Goal: Information Seeking & Learning: Learn about a topic

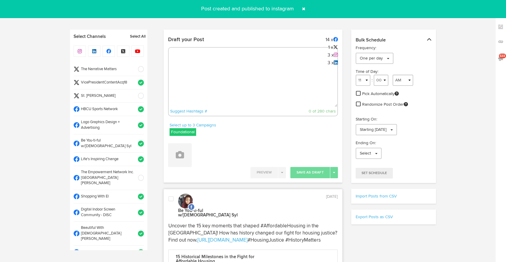
select select "8"
select select "49"
select select "11"
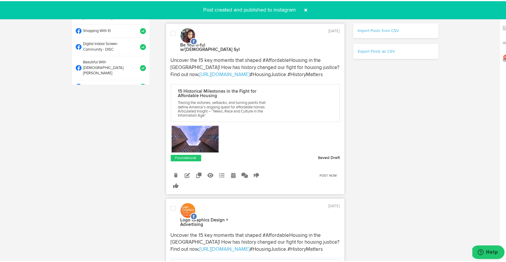
scroll to position [166, 0]
click at [303, 8] on span at bounding box center [305, 8] width 9 height 9
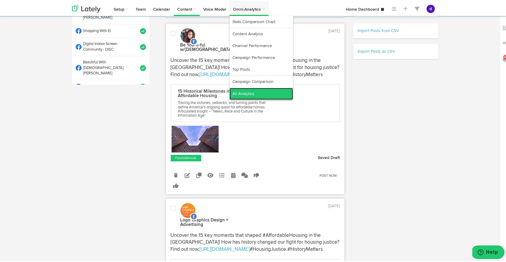
click at [239, 95] on link "All Analytics" at bounding box center [262, 93] width 64 height 12
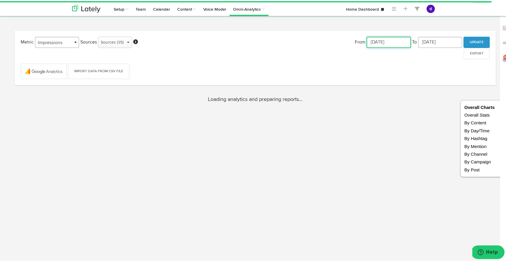
click at [367, 42] on input "[DATE]" at bounding box center [389, 40] width 44 height 11
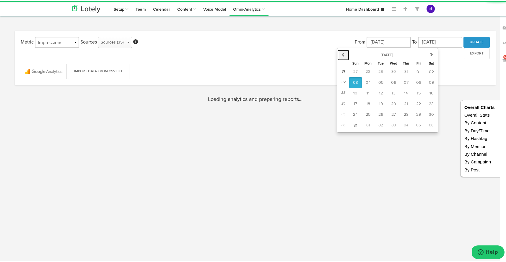
click at [341, 51] on icon "button" at bounding box center [343, 53] width 4 height 4
click at [378, 68] on button "01" at bounding box center [380, 70] width 13 height 11
type input "[DATE]"
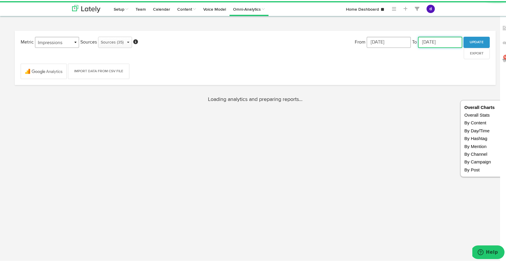
click at [450, 39] on input "[DATE]" at bounding box center [440, 40] width 44 height 11
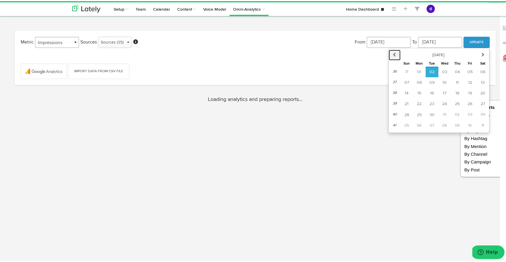
click at [395, 52] on button "previous" at bounding box center [395, 53] width 12 height 11
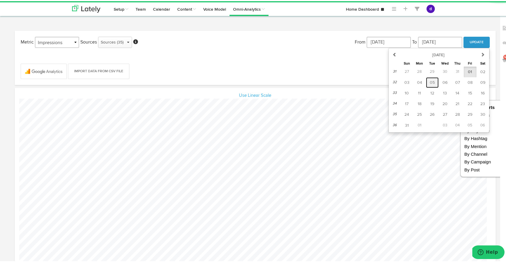
click at [430, 79] on span "05" at bounding box center [432, 81] width 5 height 4
type input "[DATE]"
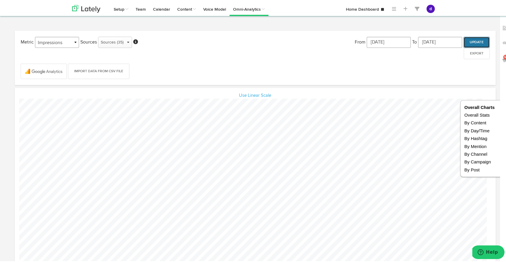
click at [467, 40] on button "Update" at bounding box center [477, 40] width 26 height 11
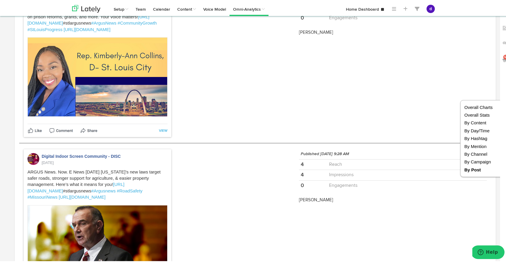
drag, startPoint x: 18, startPoint y: 23, endPoint x: 174, endPoint y: 211, distance: 243.8
click at [0, 0] on div "528x634 frames : 0 0 / 10 secs" at bounding box center [0, 0] width 0 height 0
click at [0, 0] on icon at bounding box center [0, 0] width 0 height 0
click at [0, 0] on img at bounding box center [0, 0] width 0 height 0
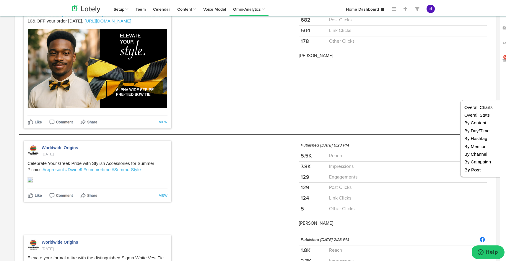
scroll to position [15693, 0]
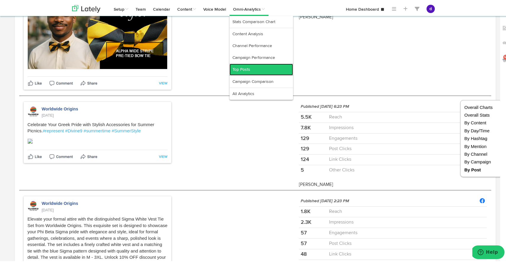
click at [253, 65] on link "Top Posts" at bounding box center [262, 68] width 64 height 12
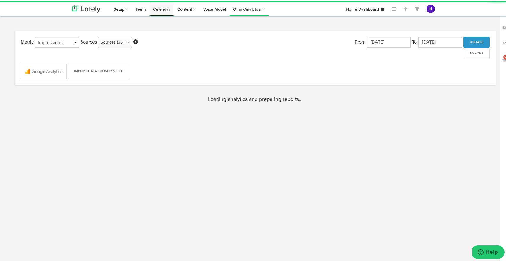
click at [165, 9] on link "Calendar" at bounding box center [162, 7] width 24 height 15
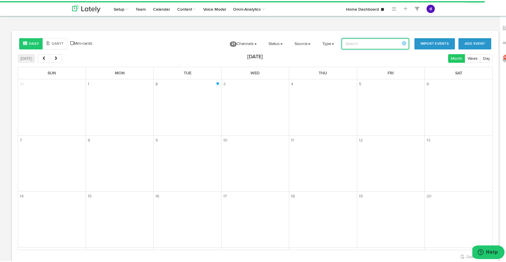
click at [359, 45] on input "search" at bounding box center [376, 42] width 68 height 11
click at [376, 44] on input "blackwomens expo" at bounding box center [376, 42] width 68 height 11
click at [364, 41] on input "blackwomensexpo" at bounding box center [376, 42] width 68 height 11
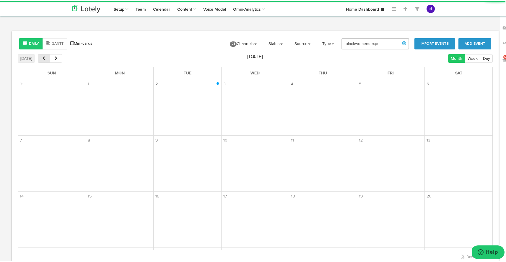
click at [42, 57] on span "prev" at bounding box center [43, 57] width 5 height 4
click at [386, 46] on input "blackwomensexpo" at bounding box center [376, 42] width 68 height 11
type input "b"
click at [492, 100] on div "Daily [PERSON_NAME] Mini-cards Add Event Import Events 21 Channels Select All D…" at bounding box center [255, 149] width 487 height 238
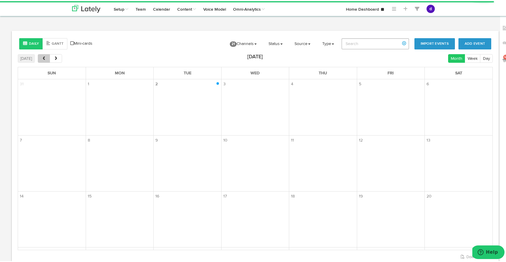
click at [45, 57] on span "prev" at bounding box center [43, 57] width 5 height 4
click at [309, 43] on link "Source" at bounding box center [302, 42] width 25 height 15
click at [307, 76] on link "Manual" at bounding box center [304, 75] width 28 height 9
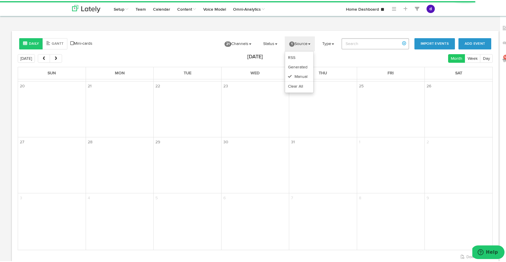
click at [321, 29] on body "Channels Create Generate Pipeline Team Basic Analytics (limited on mobile) Dash…" at bounding box center [255, 157] width 511 height 314
click at [330, 40] on link "Type" at bounding box center [328, 42] width 21 height 15
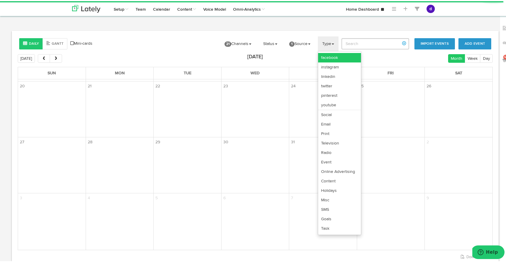
click at [330, 54] on link "facebook" at bounding box center [339, 56] width 43 height 9
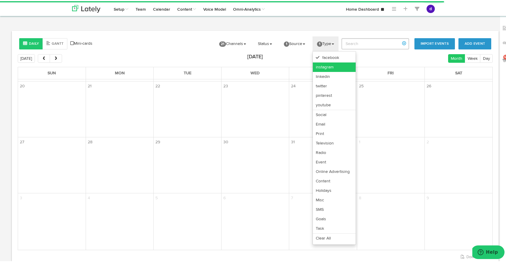
click at [329, 64] on link "instagram" at bounding box center [334, 65] width 43 height 9
click at [328, 76] on link "linkedin" at bounding box center [334, 75] width 43 height 9
click at [328, 85] on link "twitter" at bounding box center [334, 84] width 43 height 9
click at [312, 25] on body "Channels Create Generate Pipeline Team Basic Analytics (limited on mobile) Dash…" at bounding box center [255, 157] width 511 height 314
click at [267, 39] on link "Status" at bounding box center [265, 42] width 23 height 15
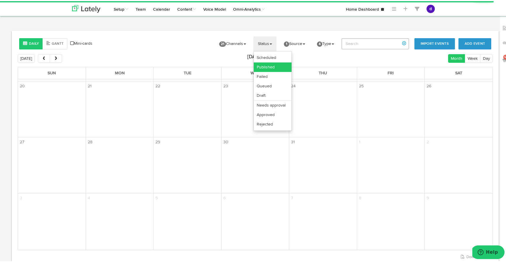
click at [268, 63] on link "Published" at bounding box center [273, 65] width 38 height 9
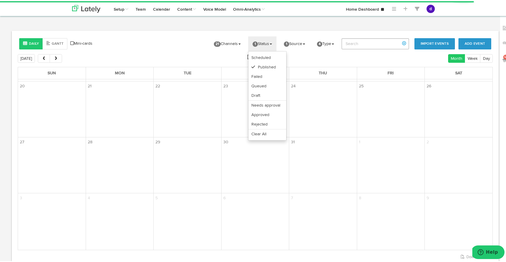
click at [261, 26] on body "Channels Create Generate Pipeline Team Basic Analytics (limited on mobile) Dash…" at bounding box center [255, 157] width 511 height 314
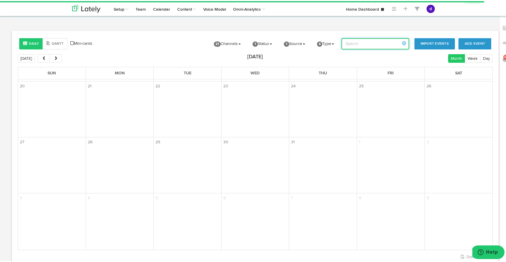
click at [355, 43] on input "search" at bounding box center [376, 42] width 68 height 11
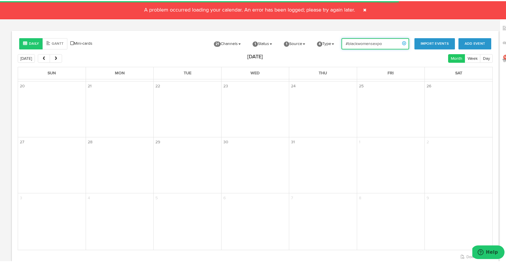
type input "#blackwomensexpo"
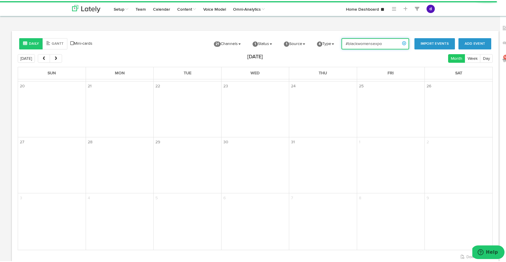
click at [388, 43] on input "#blackwomensexpo" at bounding box center [376, 42] width 68 height 11
click at [156, 8] on link "Calendar" at bounding box center [162, 7] width 24 height 15
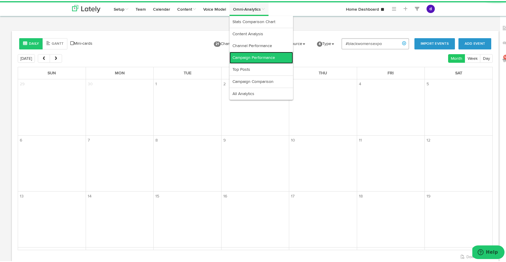
click at [254, 58] on link "Campaign Performance" at bounding box center [262, 57] width 64 height 12
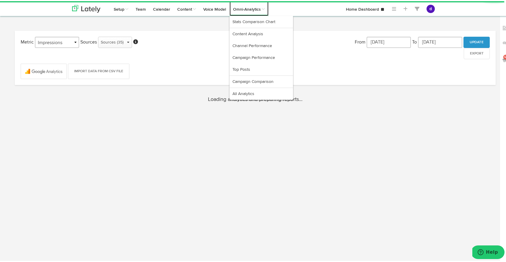
click at [238, 12] on link "Omni-Analytics" at bounding box center [249, 7] width 39 height 15
click at [242, 38] on link "Content Analysis" at bounding box center [262, 33] width 64 height 12
click at [252, 39] on link "Channel Performance" at bounding box center [262, 45] width 64 height 12
click at [252, 58] on link "Campaign Performance" at bounding box center [262, 57] width 64 height 12
click at [243, 11] on link "Omni-Analytics" at bounding box center [249, 7] width 39 height 15
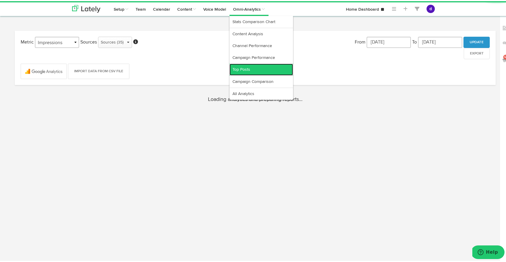
click at [253, 66] on link "Top Posts" at bounding box center [262, 68] width 64 height 12
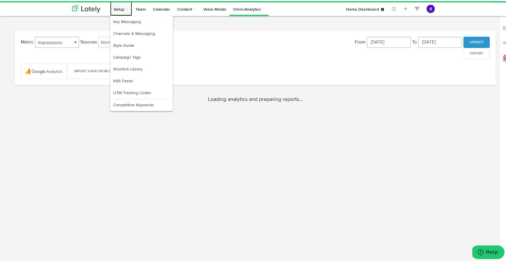
click at [124, 7] on span at bounding box center [126, 8] width 4 height 4
click at [129, 54] on link "Campaign Tags" at bounding box center [141, 56] width 63 height 12
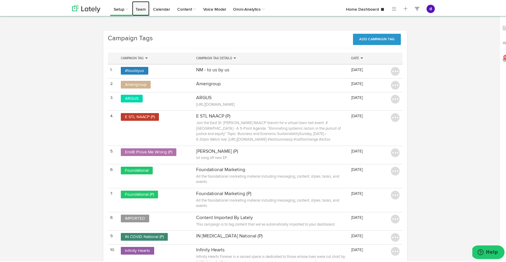
click at [138, 9] on link "Team" at bounding box center [140, 7] width 17 height 15
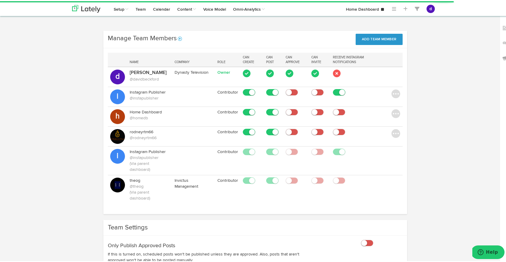
scroll to position [28, 0]
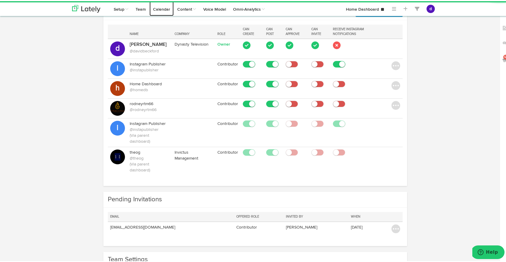
click at [160, 9] on link "Calendar" at bounding box center [162, 7] width 24 height 15
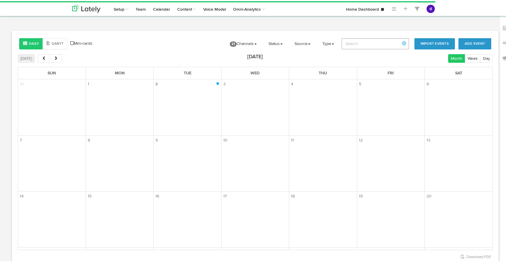
type input "#blackwomensexpo"
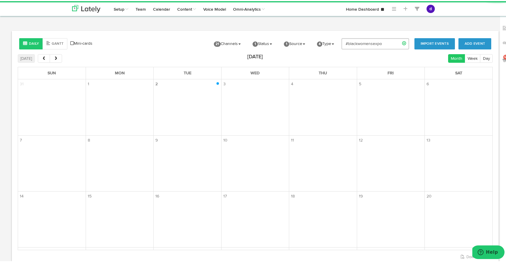
click at [402, 41] on link at bounding box center [404, 42] width 10 height 10
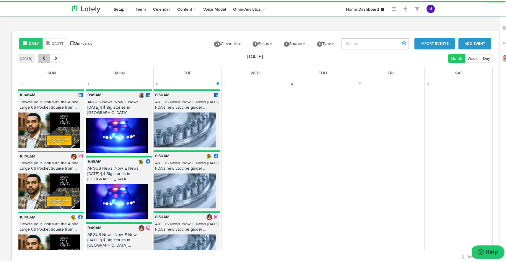
click at [43, 58] on span "prev" at bounding box center [43, 57] width 5 height 4
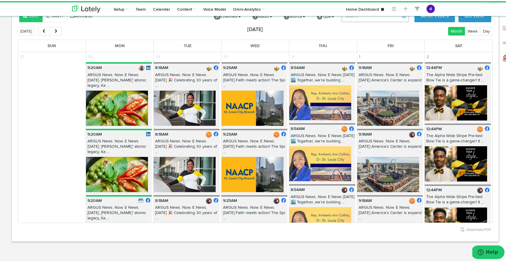
scroll to position [26, 0]
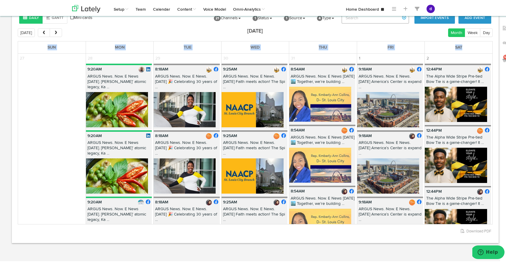
drag, startPoint x: 485, startPoint y: 51, endPoint x: 487, endPoint y: 55, distance: 4.1
click at [487, 55] on table "Sun Mon Tue Wed Thu Fri Sat 27 28 29 30 31 1 2 9:20AM ARGUS News. Now. E News J…" at bounding box center [255, 131] width 475 height 183
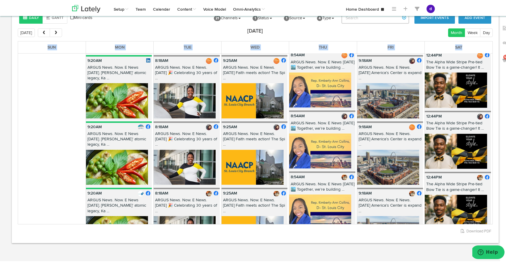
scroll to position [0, 0]
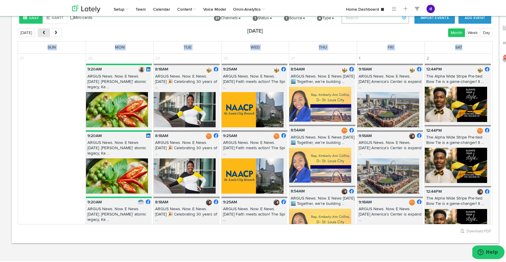
click at [45, 32] on span "prev" at bounding box center [43, 32] width 5 height 4
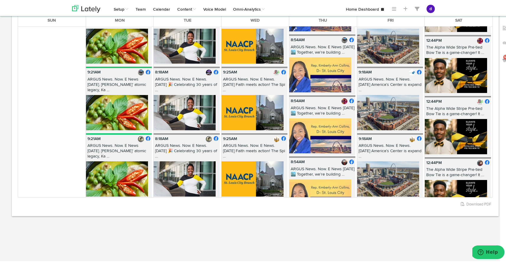
scroll to position [20292, 0]
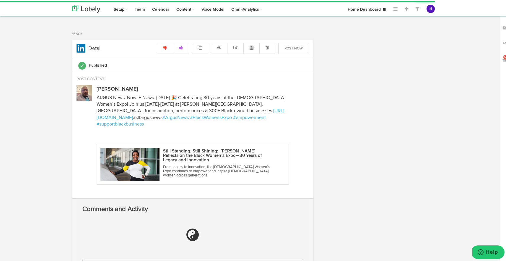
radio input "true"
select select "8"
select select "20"
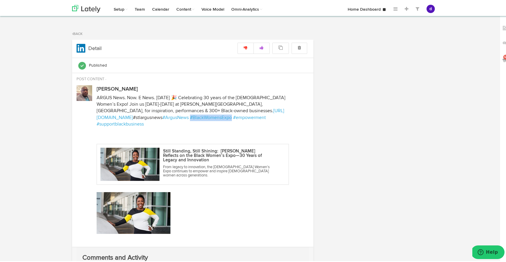
drag, startPoint x: 272, startPoint y: 115, endPoint x: 226, endPoint y: 117, distance: 46.4
click at [226, 117] on p "ARGUS News. Now. E News. July 29 🎉 Celebrating 30 years of the Black Women’s Ex…" at bounding box center [193, 109] width 192 height 33
copy link "#BlackWomensExpo"
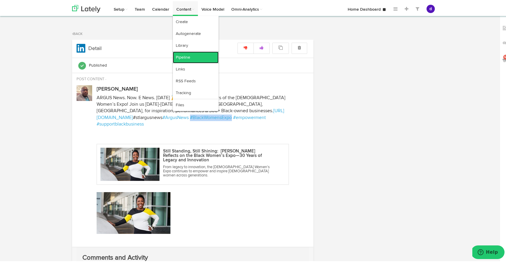
click at [190, 54] on link "Pipeline" at bounding box center [196, 56] width 46 height 12
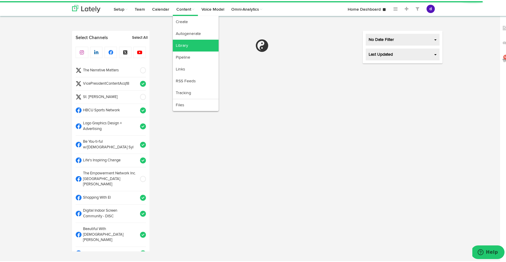
select select "11"
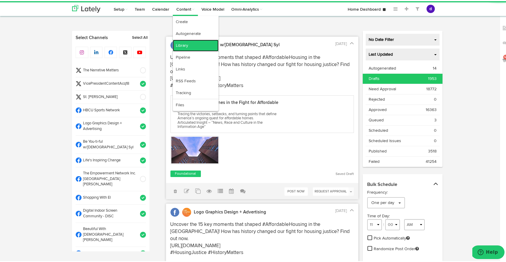
click at [186, 45] on link "Library" at bounding box center [196, 44] width 46 height 12
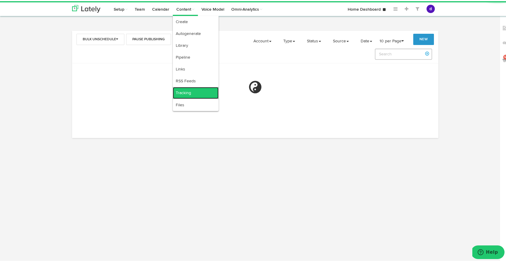
click at [193, 89] on link "Tracking" at bounding box center [196, 92] width 46 height 12
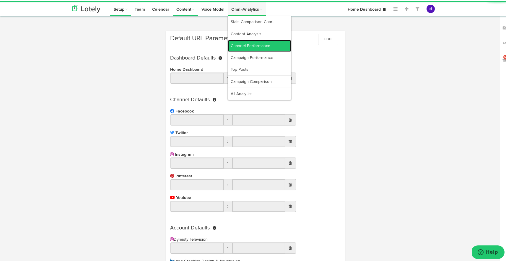
click at [249, 44] on link "Channel Performance" at bounding box center [260, 45] width 64 height 12
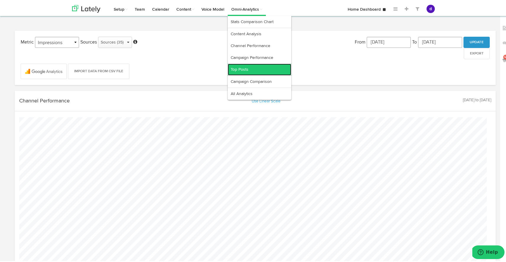
click at [252, 70] on link "Top Posts" at bounding box center [260, 68] width 64 height 12
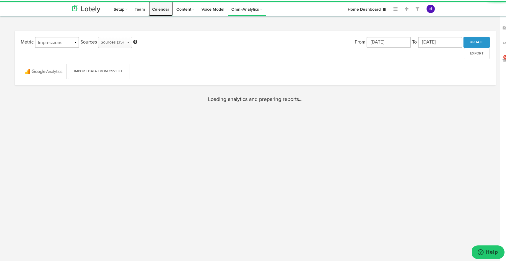
click at [159, 10] on link "Calendar" at bounding box center [161, 7] width 24 height 15
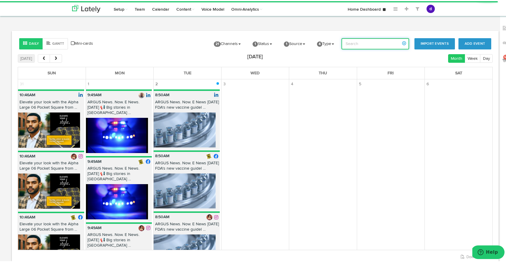
click at [360, 43] on input "search" at bounding box center [376, 42] width 68 height 11
paste input "#BlackWomensExpo"
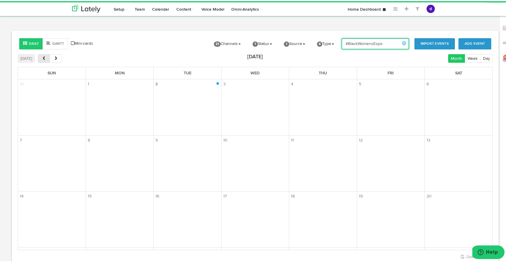
type input "#BlackWomensExpo"
click at [42, 56] on span "prev" at bounding box center [43, 57] width 5 height 4
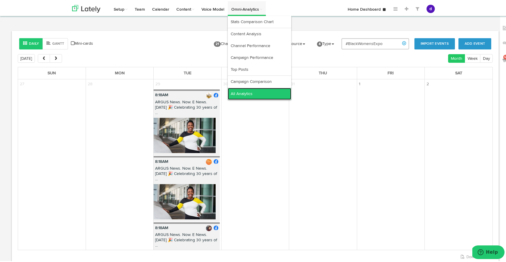
click at [255, 95] on link "All Analytics" at bounding box center [260, 93] width 64 height 12
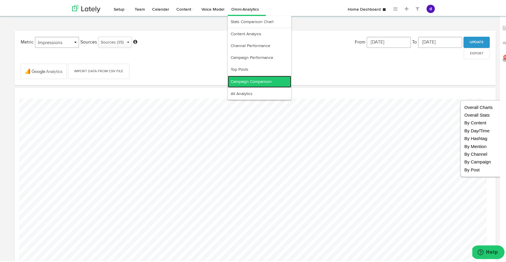
click at [264, 78] on link "Campaign Comparison" at bounding box center [260, 80] width 64 height 12
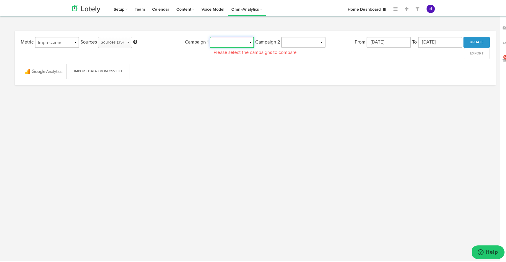
click at [249, 38] on select "#tousbyus Amerigroup ARGUS E STL NAACP (P) EmilB Prove Me Wrong (P) Foundationa…" at bounding box center [232, 40] width 44 height 11
select select "object:62145"
click at [210, 35] on select "#tousbyus Amerigroup ARGUS E STL NAACP (P) EmilB Prove Me Wrong (P) Foundationa…" at bounding box center [232, 40] width 44 height 11
click at [318, 39] on select "#tousbyus Amerigroup ARGUS E STL NAACP (P) EmilB Prove Me Wrong (P) Foundationa…" at bounding box center [303, 40] width 44 height 11
click at [281, 35] on select "#tousbyus Amerigroup ARGUS E STL NAACP (P) EmilB Prove Me Wrong (P) Foundationa…" at bounding box center [303, 40] width 44 height 11
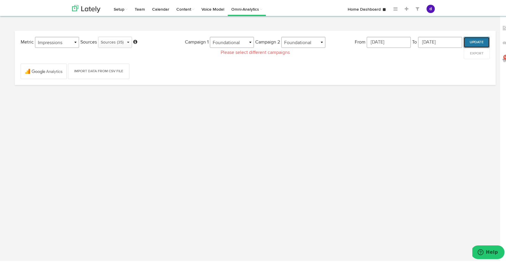
click at [476, 42] on button "Update" at bounding box center [477, 40] width 26 height 11
click at [319, 41] on select "#tousbyus Amerigroup ARGUS E STL NAACP (P) EmilB Prove Me Wrong (P) Foundationa…" at bounding box center [303, 40] width 44 height 11
select select "object:62146"
click at [281, 35] on select "#tousbyus Amerigroup ARGUS E STL NAACP (P) EmilB Prove Me Wrong (P) Foundationa…" at bounding box center [303, 40] width 44 height 11
click at [472, 37] on button "Update" at bounding box center [477, 40] width 26 height 11
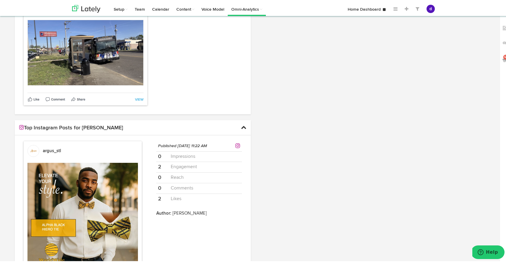
scroll to position [14903, 0]
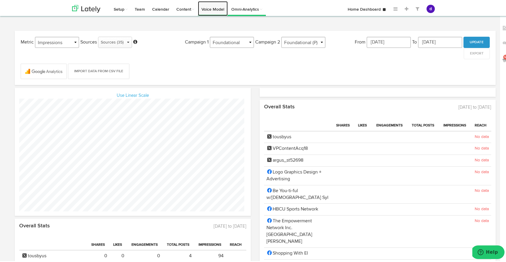
click at [208, 8] on link "Voice Model" at bounding box center [213, 7] width 30 height 15
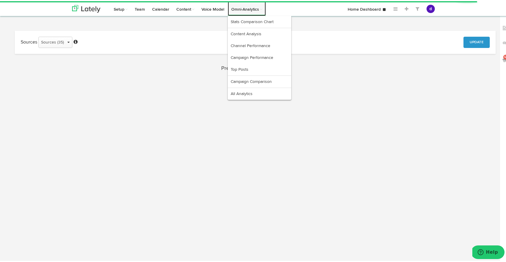
click at [251, 10] on link "Omni-Analytics" at bounding box center [247, 7] width 38 height 15
click at [252, 30] on link "Content Analysis" at bounding box center [260, 33] width 64 height 12
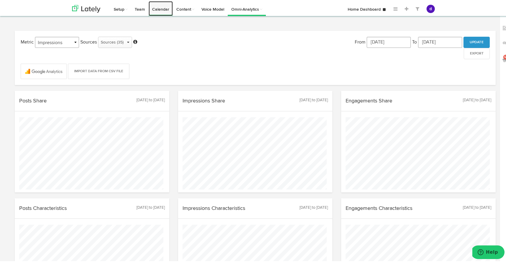
click at [162, 12] on link "Calendar" at bounding box center [161, 7] width 24 height 15
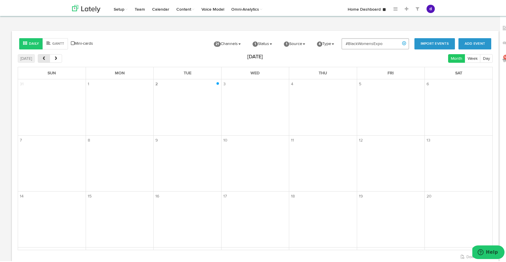
click at [43, 59] on span "prev" at bounding box center [43, 57] width 5 height 4
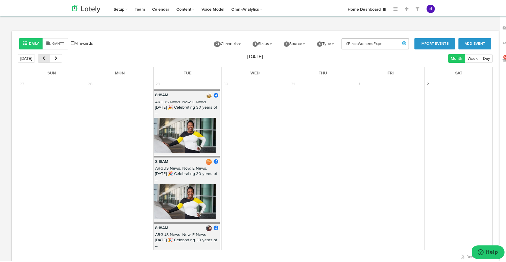
click at [42, 55] on span "prev" at bounding box center [43, 57] width 5 height 4
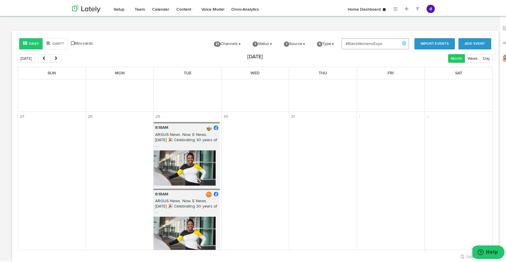
scroll to position [195, 0]
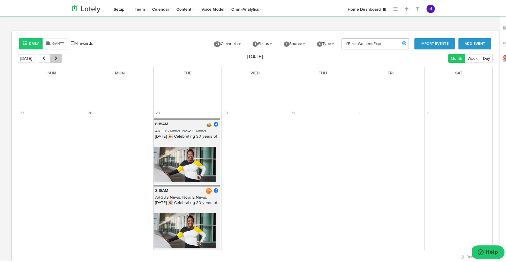
click at [53, 56] on span "next" at bounding box center [55, 57] width 5 height 4
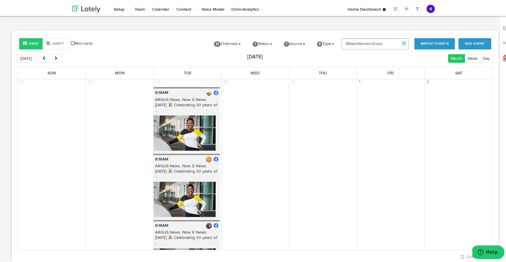
scroll to position [0, 0]
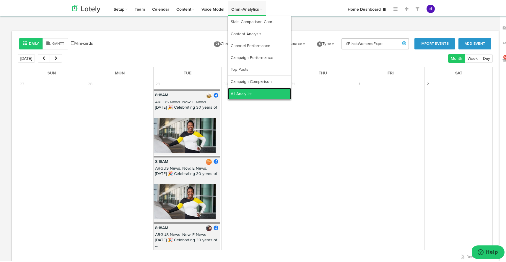
click at [252, 90] on link "All Analytics" at bounding box center [260, 93] width 64 height 12
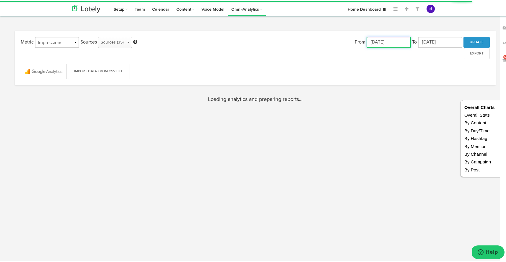
click at [395, 39] on input "[DATE]" at bounding box center [389, 40] width 44 height 11
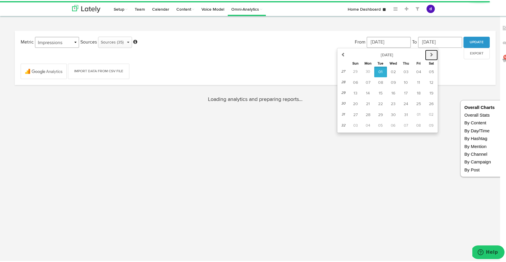
click at [426, 52] on button "next" at bounding box center [431, 53] width 13 height 11
click at [415, 111] on button "29" at bounding box center [419, 113] width 13 height 11
type input "Aug 29, 2025"
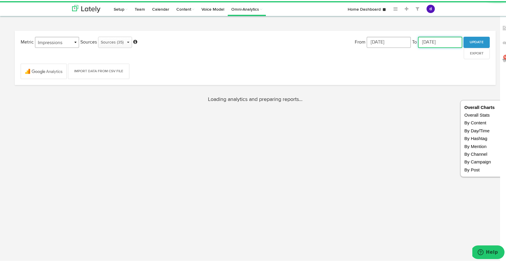
click at [444, 38] on input "[DATE]" at bounding box center [440, 40] width 44 height 11
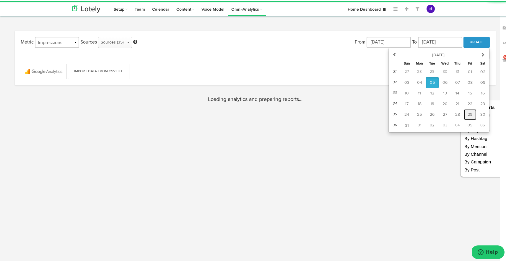
click at [468, 109] on button "29" at bounding box center [470, 113] width 13 height 11
type input "Aug 29, 2025"
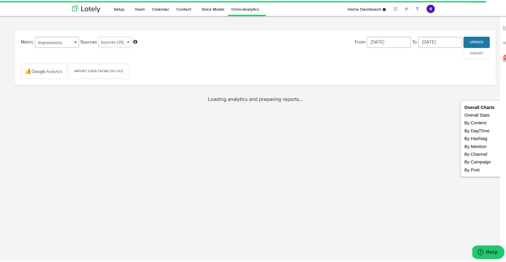
click at [478, 37] on button "Update" at bounding box center [477, 40] width 26 height 11
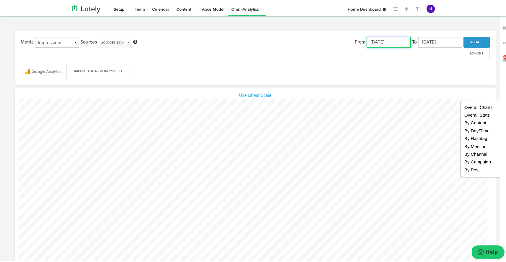
click at [379, 42] on input "Jul 30, 2025" at bounding box center [389, 40] width 44 height 11
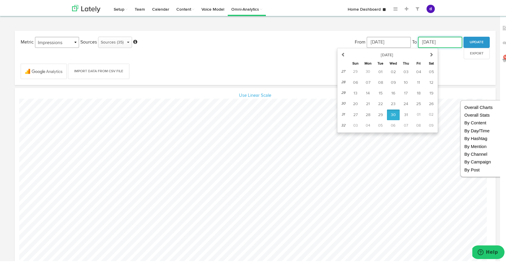
click at [441, 38] on input "Aug 29, 2025" at bounding box center [440, 40] width 44 height 11
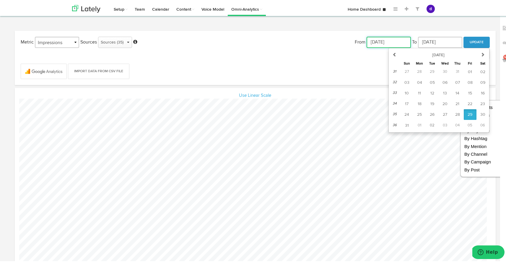
click at [381, 44] on input "Jul 30, 2025" at bounding box center [389, 40] width 44 height 11
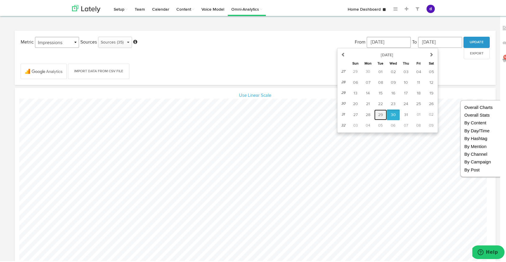
click at [376, 117] on button "29" at bounding box center [380, 113] width 13 height 11
type input "Jul 29, 2025"
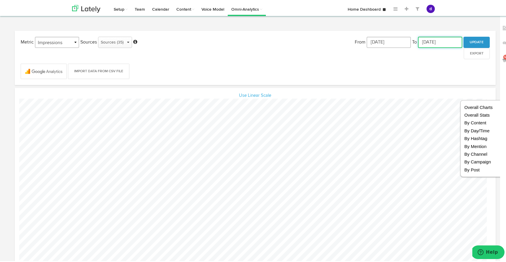
click at [419, 41] on input "Aug 29, 2025" at bounding box center [440, 40] width 44 height 11
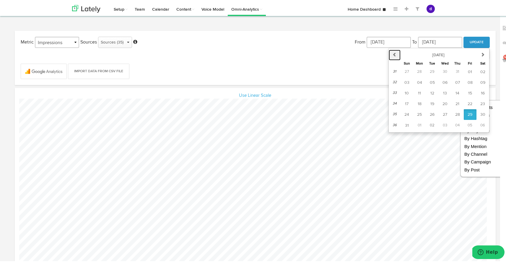
click at [397, 53] on button "previous" at bounding box center [395, 53] width 12 height 11
click at [432, 112] on button "29" at bounding box center [432, 113] width 13 height 11
type input "Jul 29, 2025"
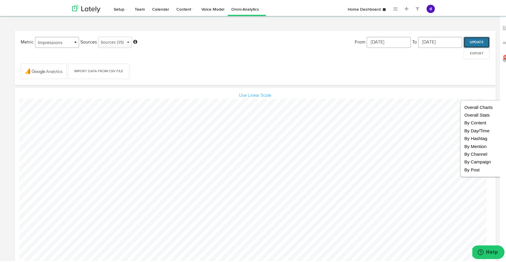
click at [473, 40] on button "Update" at bounding box center [477, 40] width 26 height 11
click at [387, 36] on input "Jun 29, 2025" at bounding box center [389, 40] width 44 height 11
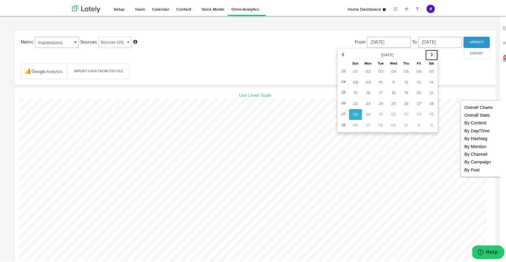
click at [430, 52] on icon "button" at bounding box center [432, 53] width 4 height 4
click at [379, 114] on span "29" at bounding box center [380, 113] width 5 height 4
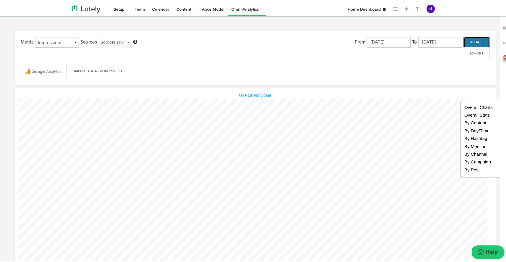
click at [470, 38] on button "Update" at bounding box center [477, 40] width 26 height 11
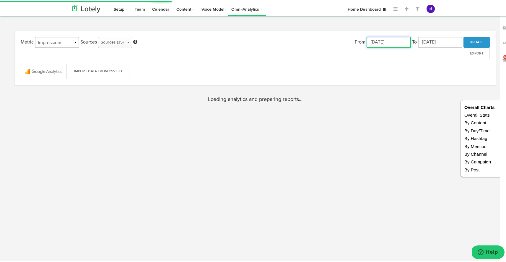
click at [395, 40] on input "Jun 29, 2025" at bounding box center [389, 40] width 44 height 11
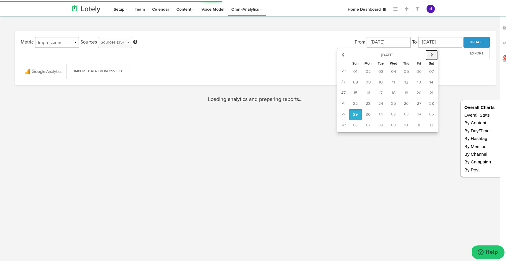
click at [430, 53] on icon "button" at bounding box center [432, 53] width 4 height 4
click at [356, 113] on button "27" at bounding box center [355, 113] width 13 height 11
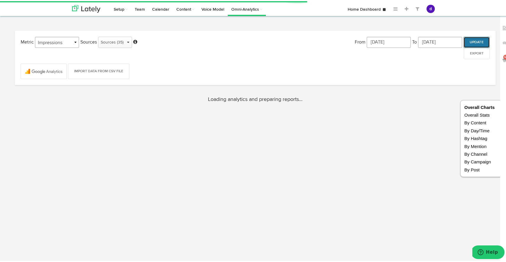
click at [474, 40] on button "Update" at bounding box center [477, 40] width 26 height 11
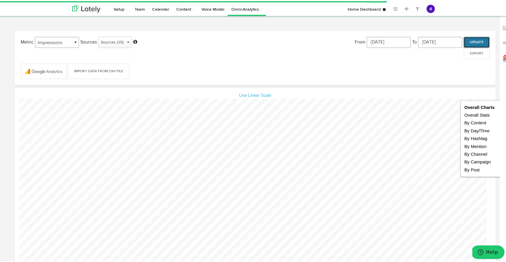
scroll to position [295406, 295352]
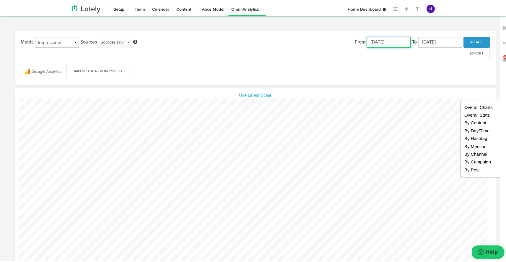
click at [400, 42] on input "Jul 27, 2025" at bounding box center [389, 40] width 44 height 11
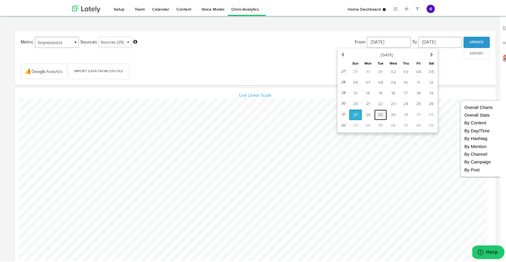
click at [379, 111] on span "29" at bounding box center [380, 113] width 5 height 4
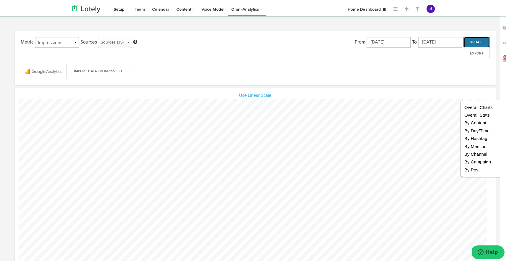
click at [470, 39] on button "Update" at bounding box center [477, 40] width 26 height 11
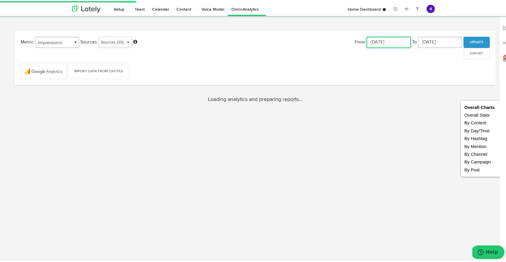
click at [396, 43] on input "Jun 29, 2025" at bounding box center [389, 40] width 44 height 11
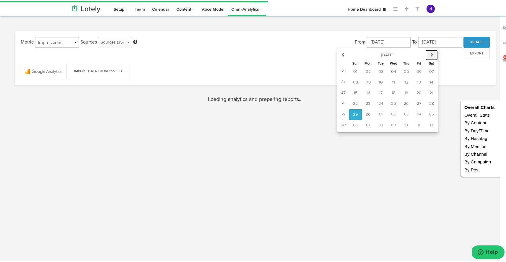
click at [428, 51] on button "next" at bounding box center [432, 53] width 12 height 11
click at [368, 113] on button "28" at bounding box center [368, 113] width 12 height 11
type input "Jul 28, 2025"
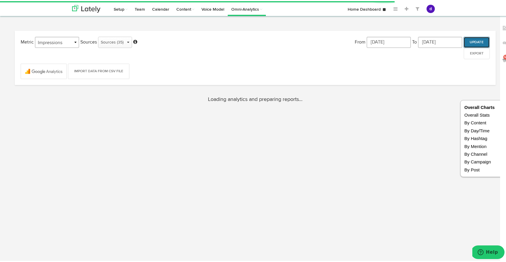
click at [470, 42] on button "Update" at bounding box center [477, 40] width 26 height 11
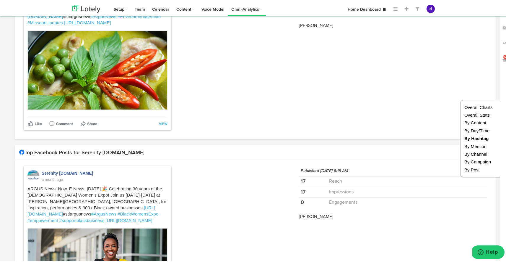
scroll to position [5476, 0]
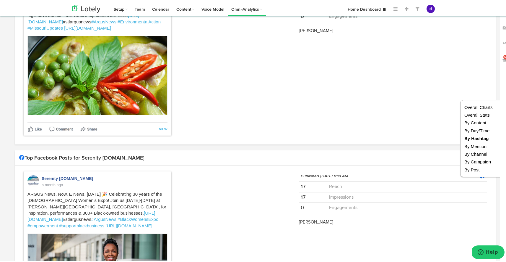
drag, startPoint x: 17, startPoint y: 23, endPoint x: 375, endPoint y: 221, distance: 409.1
click at [0, 0] on div "1212x669 frames : 0 0 / 10 secs" at bounding box center [0, 0] width 0 height 0
click at [0, 0] on icon at bounding box center [0, 0] width 0 height 0
click at [0, 0] on img at bounding box center [0, 0] width 0 height 0
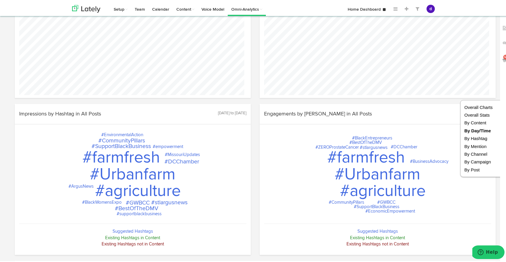
scroll to position [1068, 0]
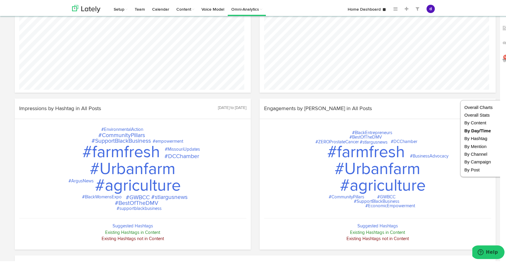
click at [96, 242] on section "Impressions by Hashtag in All Posts 7/28/2025 to 7/29/2025 #Urbanfarm #Urbanfar…" at bounding box center [132, 175] width 245 height 156
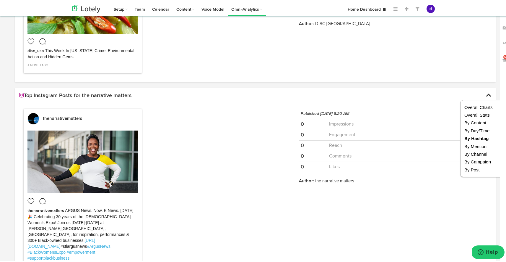
scroll to position [7739, 0]
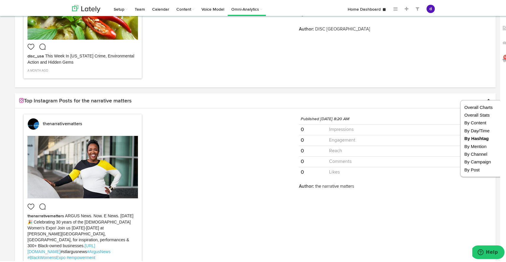
drag, startPoint x: 13, startPoint y: 14, endPoint x: 365, endPoint y: 114, distance: 365.7
click at [0, 0] on div "1191x336 frames : 0 0 / 10 secs" at bounding box center [0, 0] width 0 height 0
click at [0, 0] on icon at bounding box center [0, 0] width 0 height 0
